Goal: Task Accomplishment & Management: Use online tool/utility

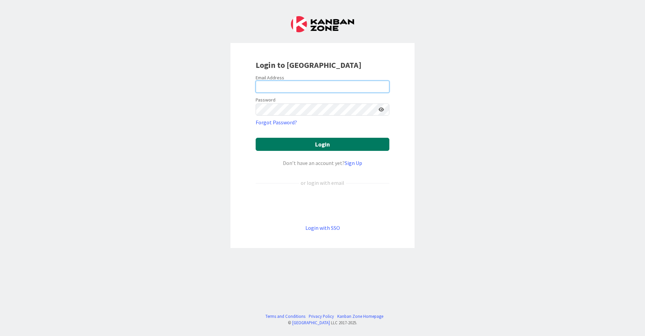
type input "[EMAIL_ADDRESS][DOMAIN_NAME]"
click at [337, 147] on button "Login" at bounding box center [323, 144] width 134 height 13
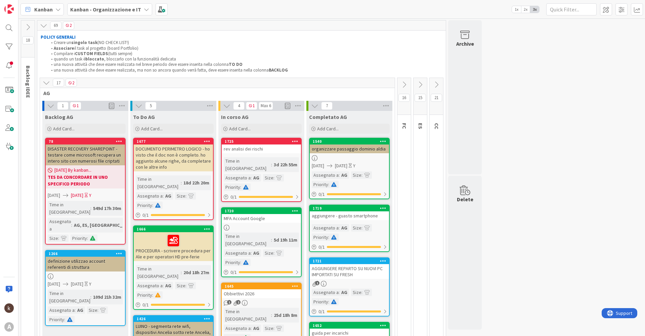
click at [439, 86] on icon at bounding box center [436, 84] width 7 height 7
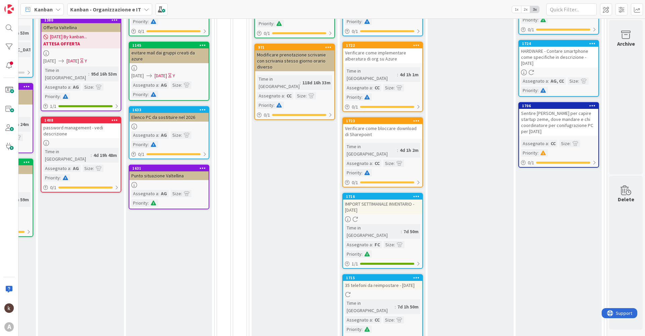
scroll to position [336, 185]
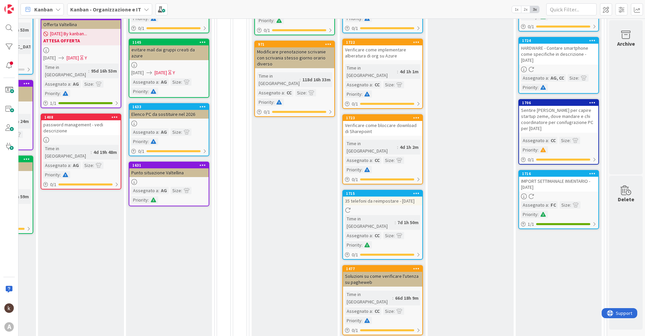
click at [413, 191] on icon at bounding box center [416, 193] width 6 height 5
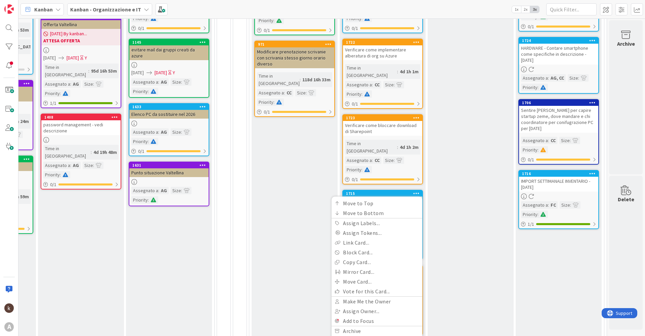
click at [413, 191] on icon at bounding box center [416, 193] width 6 height 5
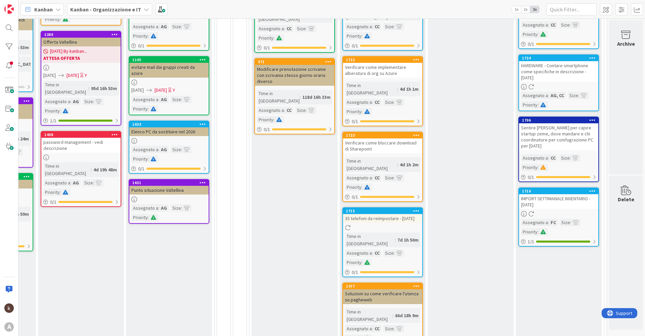
scroll to position [319, 185]
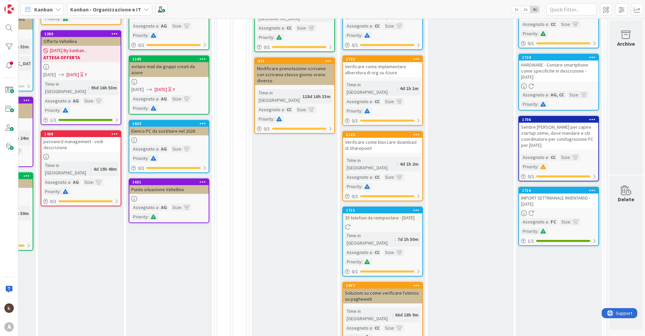
click at [413, 208] on icon at bounding box center [416, 210] width 6 height 5
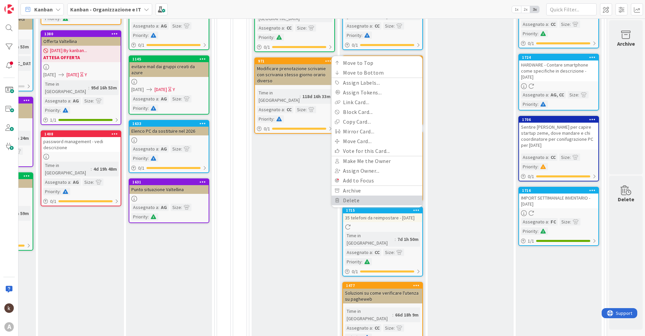
click at [379, 195] on link "Delete" at bounding box center [376, 200] width 91 height 10
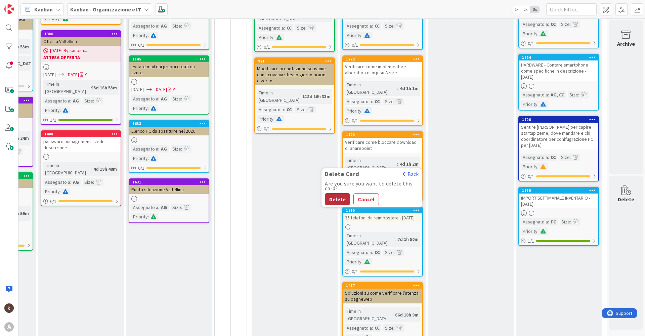
click at [333, 193] on button "Delete" at bounding box center [337, 199] width 25 height 12
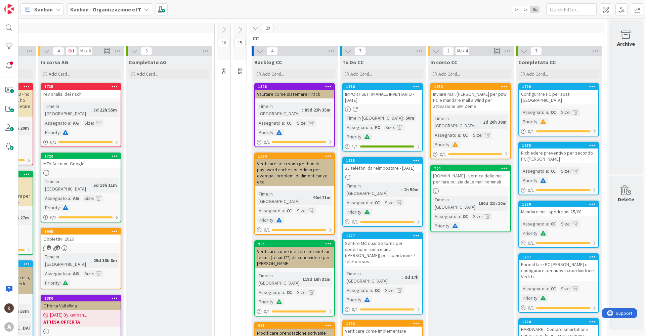
scroll to position [34, 185]
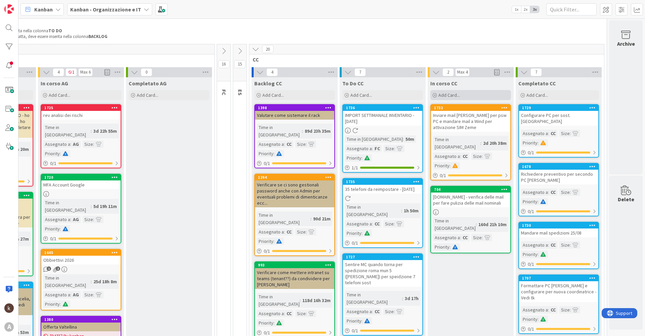
click at [439, 98] on span "Add Card..." at bounding box center [448, 95] width 21 height 6
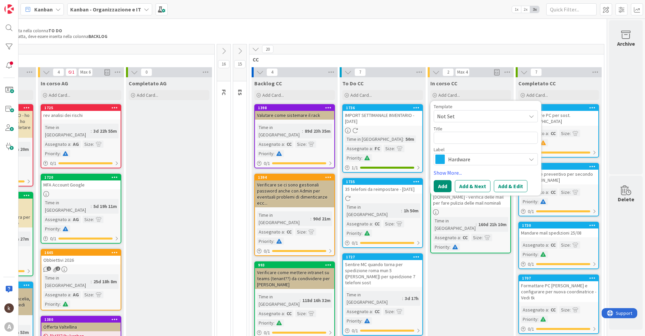
click at [468, 161] on span "Hardware" at bounding box center [485, 158] width 75 height 9
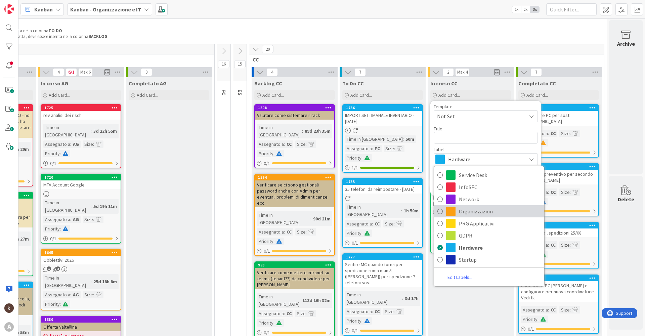
click at [473, 210] on span "Organizzazion" at bounding box center [500, 211] width 82 height 10
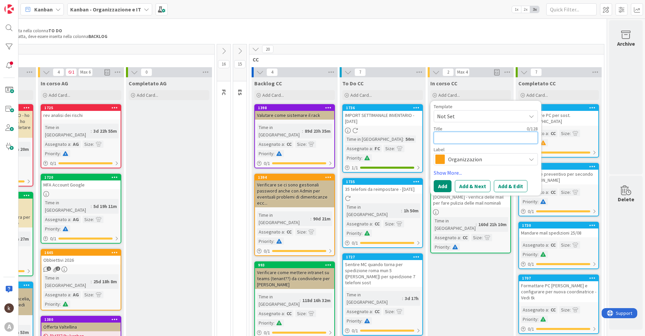
click at [455, 139] on textarea at bounding box center [486, 138] width 104 height 12
type textarea "x"
type textarea "V"
type textarea "x"
type textarea "Ve"
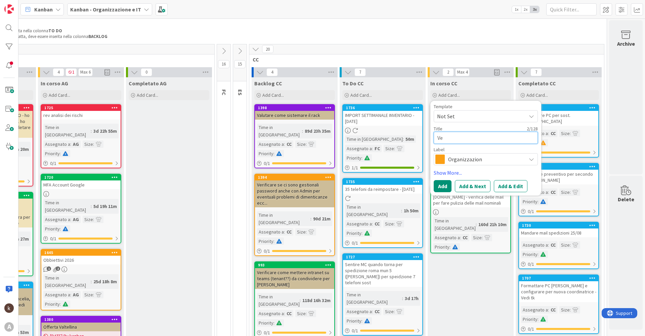
type textarea "x"
type textarea "Ver"
type textarea "x"
type textarea "Veri"
type textarea "x"
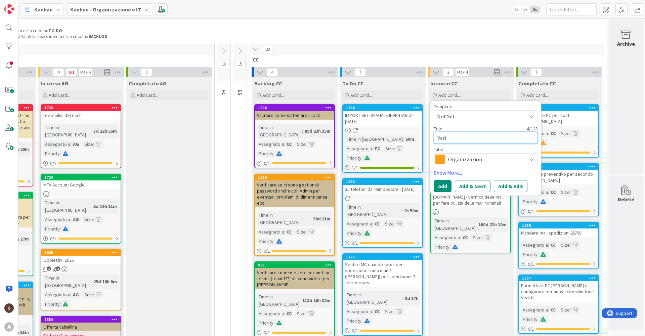
type textarea "Verif"
type textarea "x"
type textarea "Verific"
type textarea "x"
type textarea "Verifica"
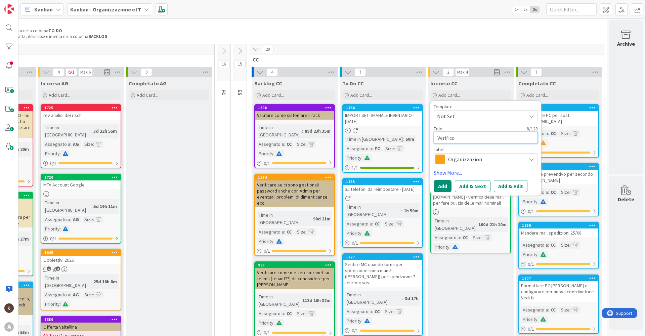
type textarea "x"
type textarea "Verificar"
type textarea "x"
type textarea "Verificare"
type textarea "x"
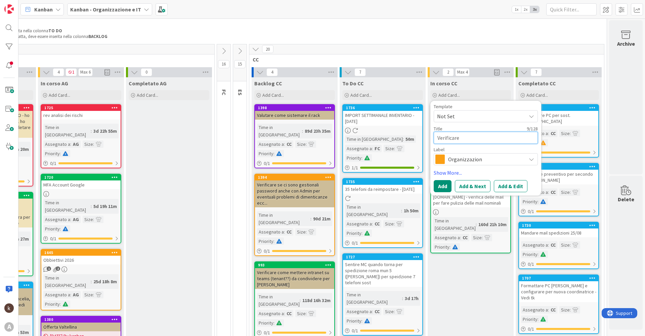
type textarea "Verificare"
type textarea "x"
type textarea "Verificare s"
type textarea "x"
type textarea "Verificare se"
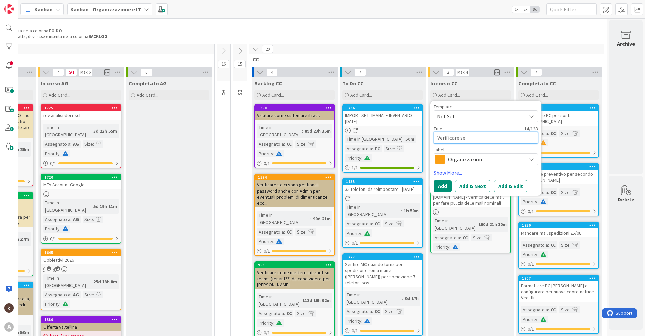
type textarea "x"
type textarea "Verificare se p"
type textarea "x"
type textarea "Verificare se pos"
type textarea "x"
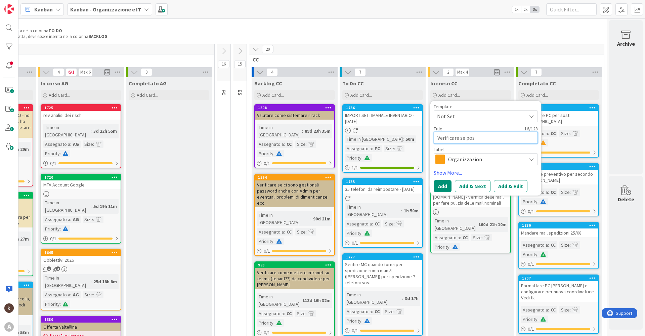
type textarea "Verificare se poss"
type textarea "x"
type textarea "Verificare se [MEDICAL_DATA]"
type textarea "x"
type textarea "Verificare se possiam"
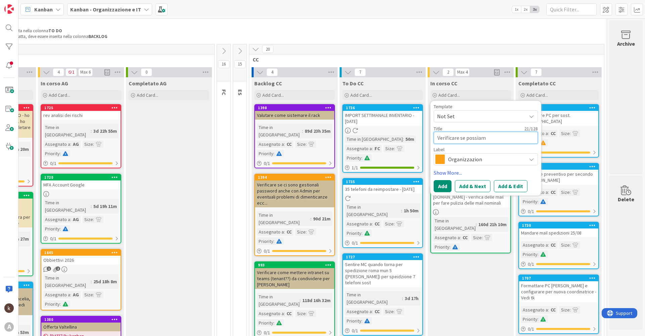
type textarea "x"
type textarea "Verificare se possiamo"
type textarea "x"
type textarea "Verificare se possiamo"
type textarea "x"
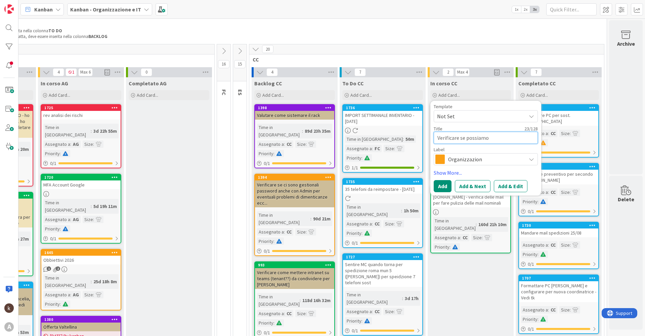
type textarea "Verificare se possiamo c"
type textarea "x"
type textarea "Verificare se possiamo cr"
type textarea "x"
type textarea "Verificare se possiamo cra"
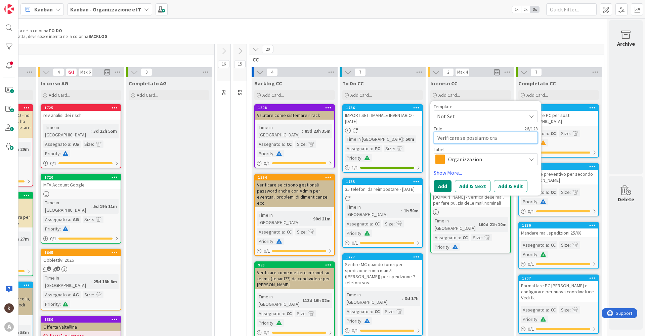
type textarea "x"
type textarea "Verificare se possiamo crar"
type textarea "x"
type textarea "Verificare se possiamo crare"
type textarea "x"
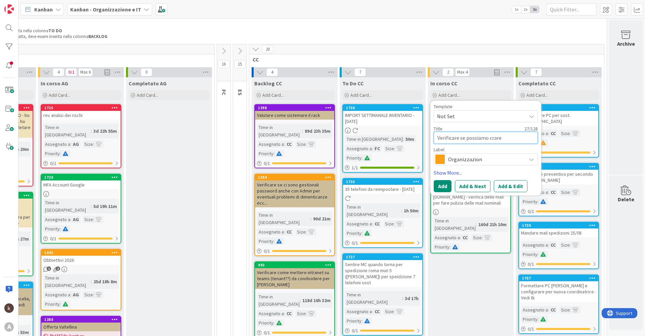
type textarea "Verificare se possiamo crare"
type textarea "x"
type textarea "Verificare se possiamo crare"
type textarea "x"
type textarea "Verificare se possiamo crar"
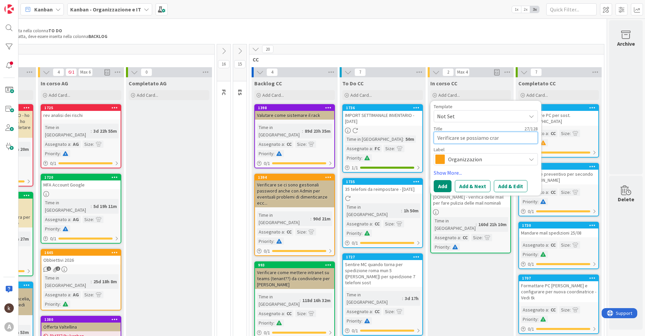
type textarea "x"
type textarea "Verificare se possiamo cra"
type textarea "x"
type textarea "Verificare se possiamo cr"
type textarea "x"
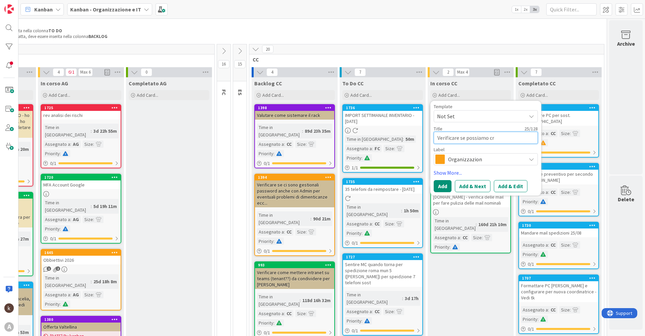
type textarea "Verificare se possiamo cre"
type textarea "x"
type textarea "Verificare se possiamo crea"
type textarea "x"
type textarea "Verificare se possiamo crear"
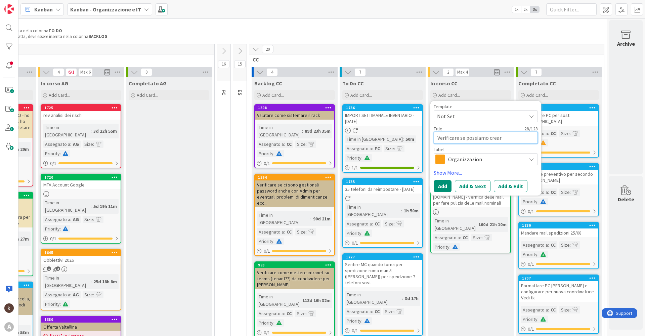
type textarea "x"
type textarea "Verificare se possiamo creare"
type textarea "x"
type textarea "Verificare se possiamo creare"
type textarea "x"
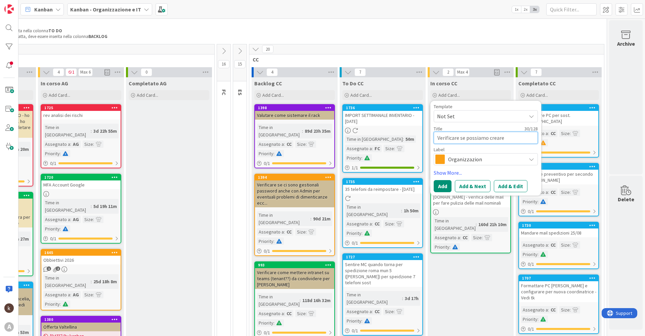
type textarea "Verificare se possiamo creare a"
type textarea "x"
type textarea "Verificare se possiamo creare ad"
type textarea "x"
type textarea "Verificare se possiamo creare adm"
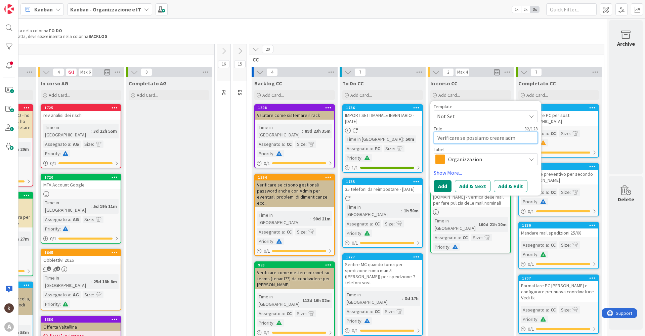
type textarea "x"
type textarea "Verificare se possiamo creare admi"
type textarea "x"
type textarea "Verificare se possiamo creare admic"
type textarea "x"
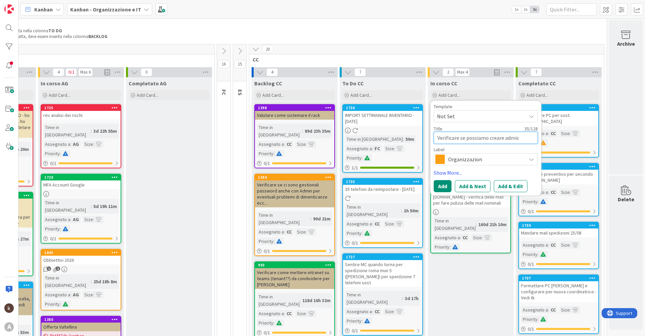
type textarea "Verificare se possiamo creare admi"
type textarea "x"
type textarea "Verificare se possiamo creare admin"
type textarea "x"
type textarea "Verificare se possiamo creare adminC"
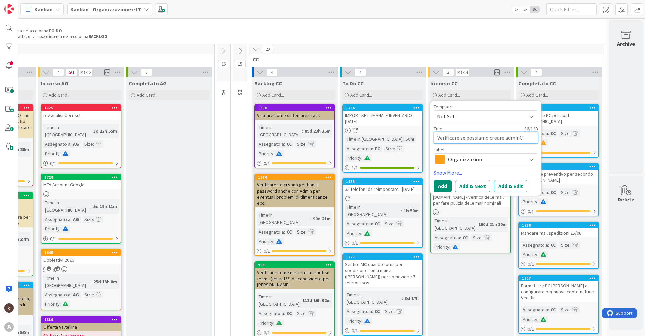
type textarea "x"
type textarea "Verificare se possiamo creare adminC"
type textarea "x"
type textarea "Verificare se possiamo creare adminC an"
type textarea "x"
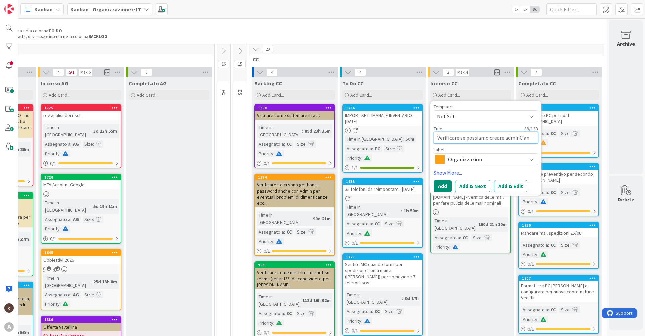
type textarea "Verificare se possiamo creare adminC anc"
type textarea "x"
type textarea "Verificare se possiamo creare adminC anche"
type textarea "x"
type textarea "Verificare se possiamo creare adminC anche"
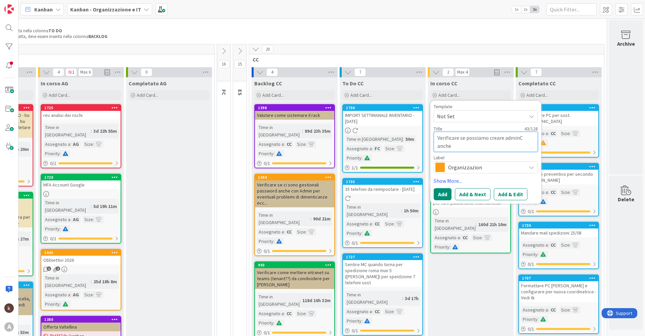
type textarea "x"
type textarea "Verificare se possiamo creare adminC anche su"
type textarea "x"
type textarea "Verificare se possiamo creare adminC anche su"
type textarea "x"
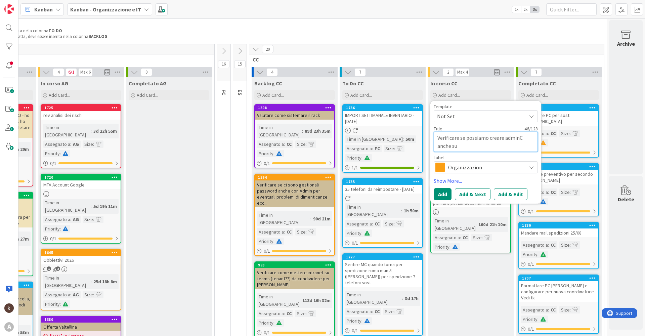
type textarea "Verificare se possiamo creare adminC anche su a"
type textarea "x"
type textarea "Verificare se possiamo creare adminC anche su al"
type textarea "x"
type textarea "Verificare se possiamo creare adminC anche su ald"
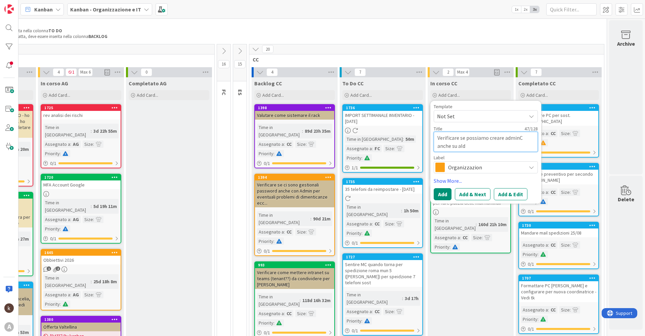
type textarea "x"
type textarea "Verificare se possiamo creare adminC anche su aldi"
type textarea "x"
type textarea "Verificare se possiamo creare adminC anche su aldia"
type textarea "x"
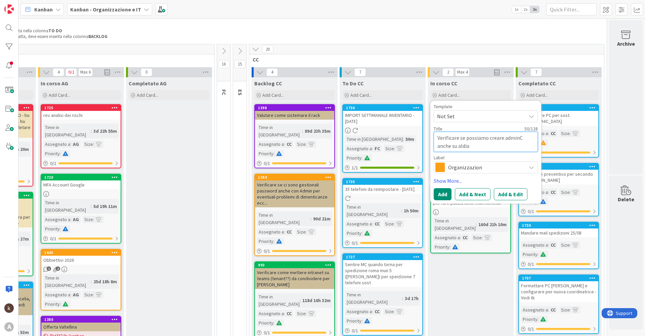
type textarea "Verificare se possiamo creare adminC anche su aldia."
type textarea "x"
type textarea "Verificare se possiamo creare adminC anche su aldia.t"
type textarea "x"
type textarea "Verificare se possiamo creare adminC anche su aldia.te"
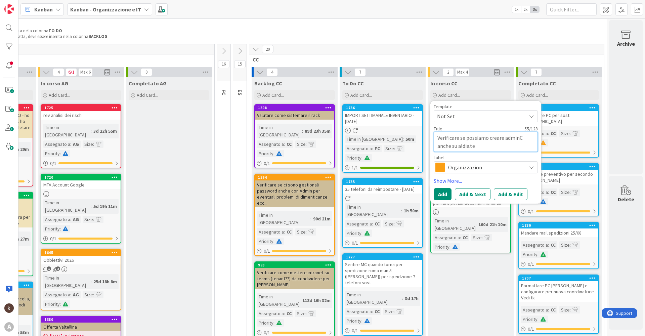
type textarea "x"
type textarea "Verificare se possiamo creare adminC anche su aldia.tea"
type textarea "x"
type textarea "Verificare se possiamo creare adminC anche su [DOMAIN_NAME]"
click at [503, 196] on button "Add & Edit" at bounding box center [511, 194] width 34 height 12
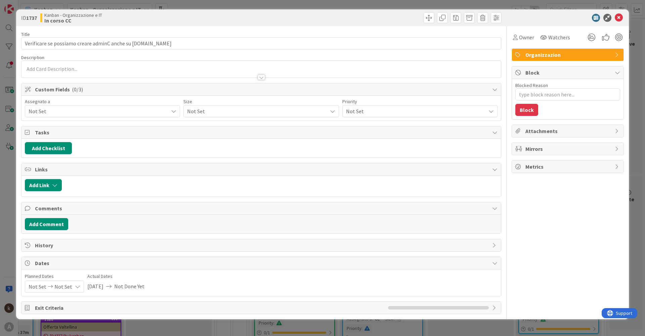
click at [120, 111] on span "Not Set" at bounding box center [99, 111] width 140 height 8
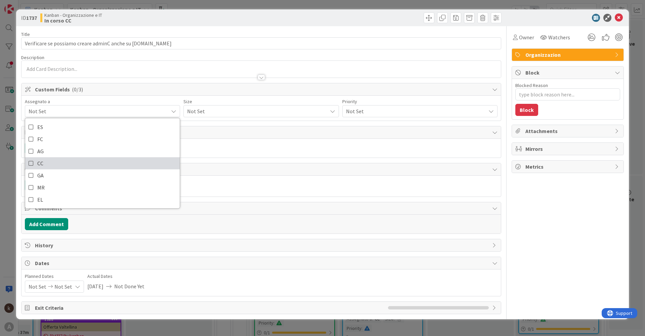
click at [51, 163] on link "CC" at bounding box center [102, 163] width 154 height 12
click at [232, 114] on span "Not Set" at bounding box center [255, 110] width 136 height 9
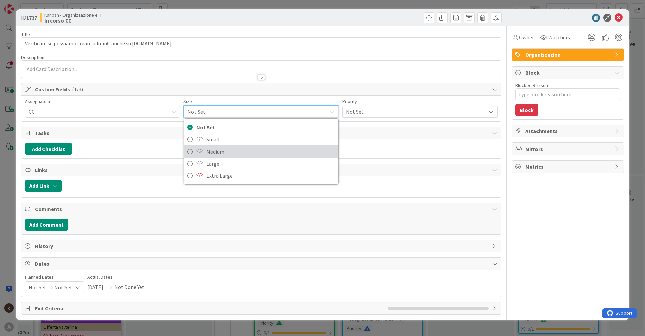
click at [218, 151] on span "Medium" at bounding box center [270, 151] width 128 height 10
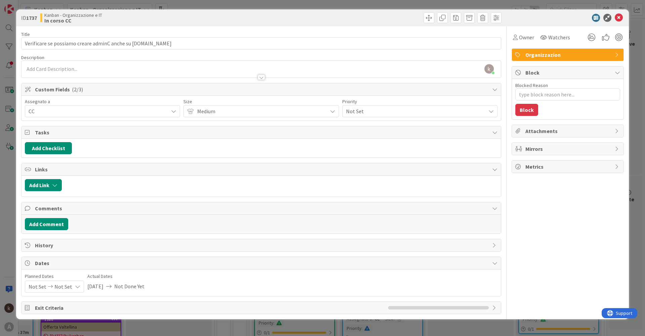
click at [218, 114] on span "Medium" at bounding box center [260, 110] width 126 height 9
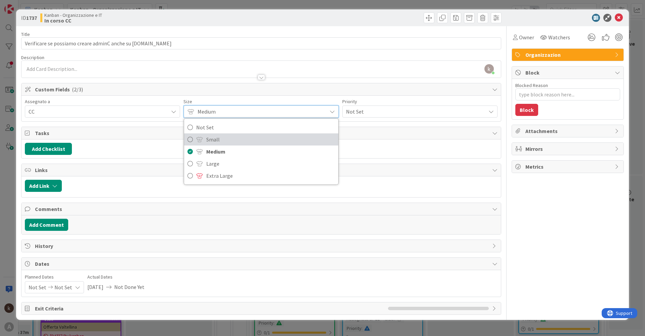
click at [215, 137] on span "Small" at bounding box center [270, 139] width 128 height 10
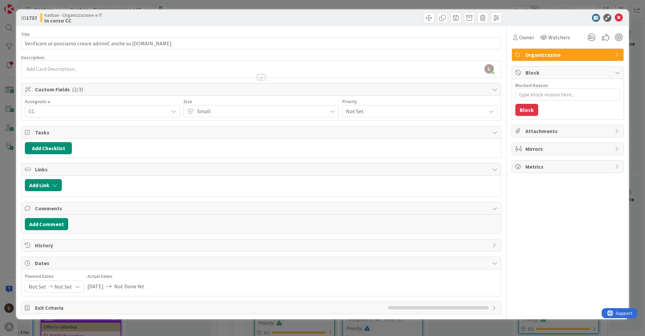
click at [379, 112] on span "Not Set" at bounding box center [414, 110] width 136 height 9
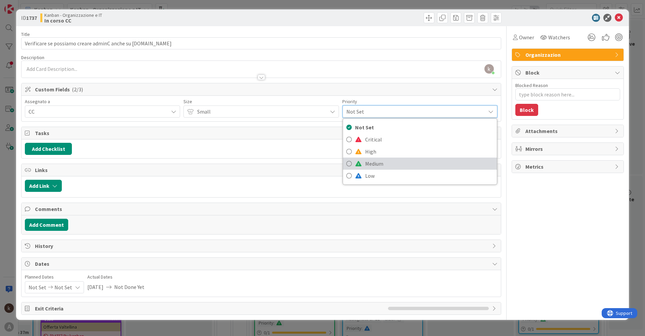
click at [361, 166] on span at bounding box center [358, 163] width 7 height 5
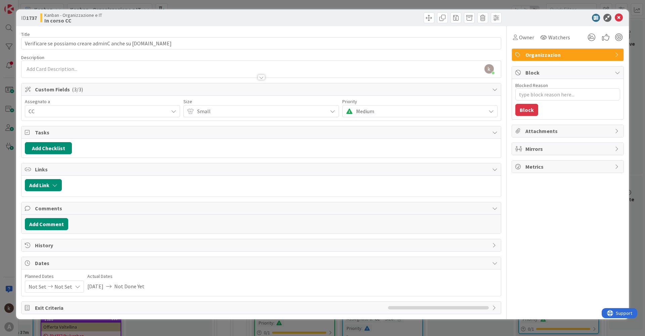
type textarea "x"
click at [49, 188] on button "Add Link" at bounding box center [43, 185] width 37 height 12
click at [83, 234] on div "Current Board" at bounding box center [75, 235] width 94 height 28
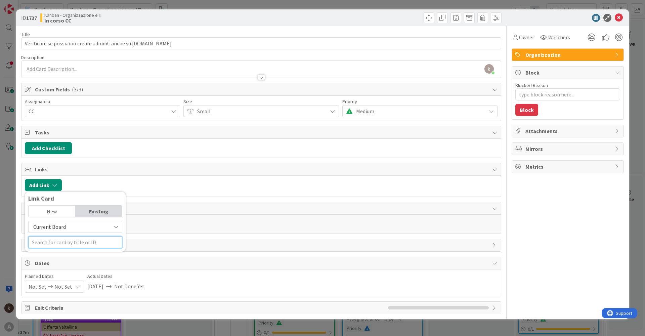
click at [81, 241] on input "text" at bounding box center [75, 242] width 94 height 12
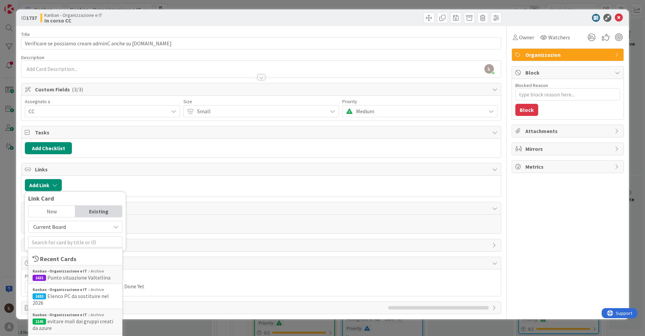
click at [84, 222] on div "Current Board" at bounding box center [75, 227] width 94 height 12
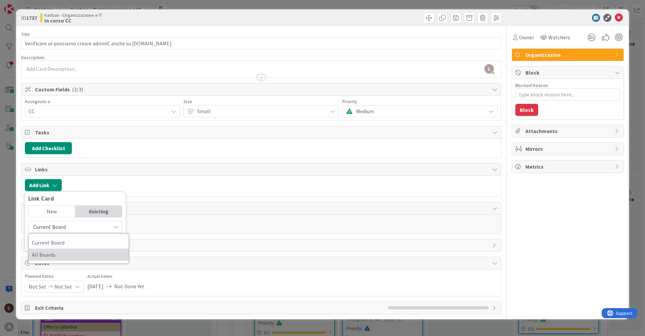
drag, startPoint x: 60, startPoint y: 251, endPoint x: 61, endPoint y: 242, distance: 9.5
click at [60, 252] on span "All Boards" at bounding box center [78, 255] width 93 height 10
click at [61, 241] on input "text" at bounding box center [75, 242] width 94 height 12
click at [57, 242] on input "attività" at bounding box center [75, 242] width 94 height 12
type input "attività"
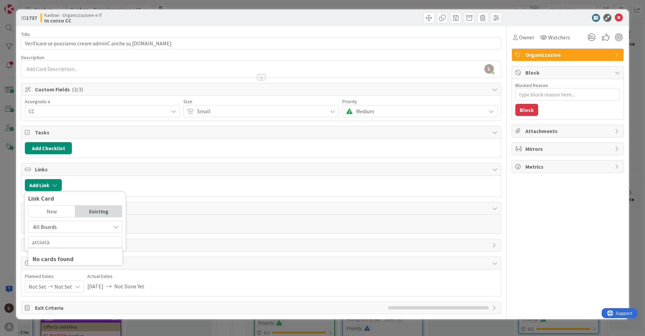
click at [48, 227] on span "All Boards" at bounding box center [45, 226] width 24 height 7
click at [49, 244] on span "Current Board" at bounding box center [78, 242] width 93 height 10
click at [60, 229] on span "Current Board" at bounding box center [49, 226] width 33 height 7
click at [54, 257] on span "All Boards" at bounding box center [78, 255] width 93 height 10
click at [58, 241] on input "attività" at bounding box center [75, 242] width 94 height 12
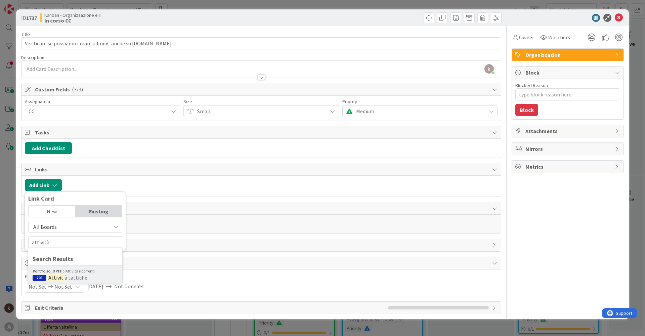
click at [54, 278] on mark "Attivit" at bounding box center [55, 277] width 17 height 9
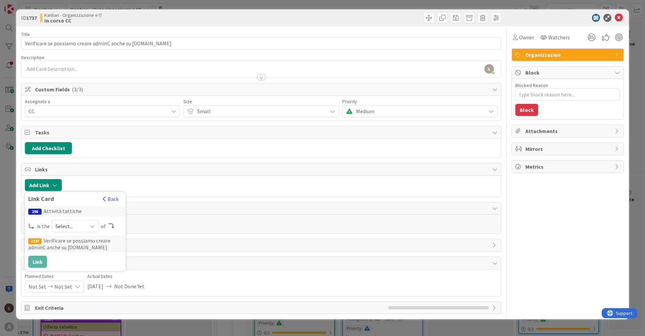
click at [76, 224] on span "Select..." at bounding box center [69, 225] width 28 height 9
click at [65, 245] on link "parent" at bounding box center [102, 242] width 100 height 12
click at [33, 262] on button "Link" at bounding box center [37, 262] width 19 height 12
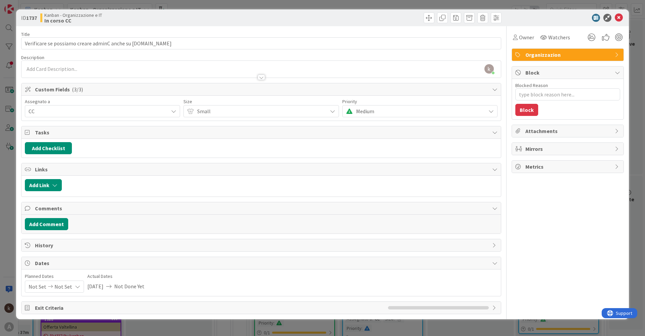
type textarea "x"
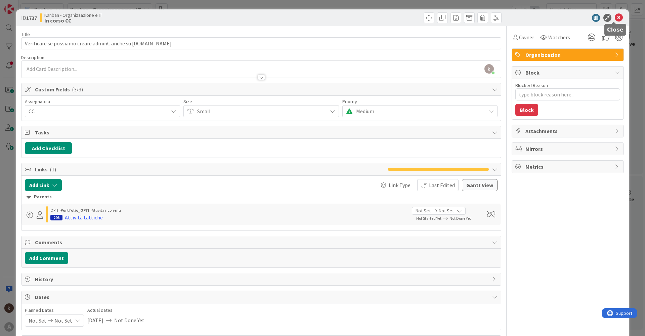
click at [617, 17] on icon at bounding box center [619, 18] width 8 height 8
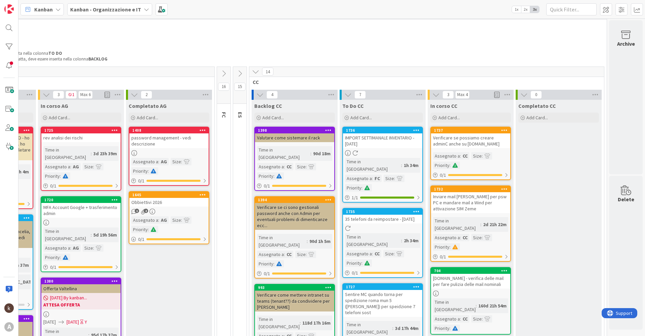
scroll to position [10, 185]
